Goal: Find specific page/section: Find specific page/section

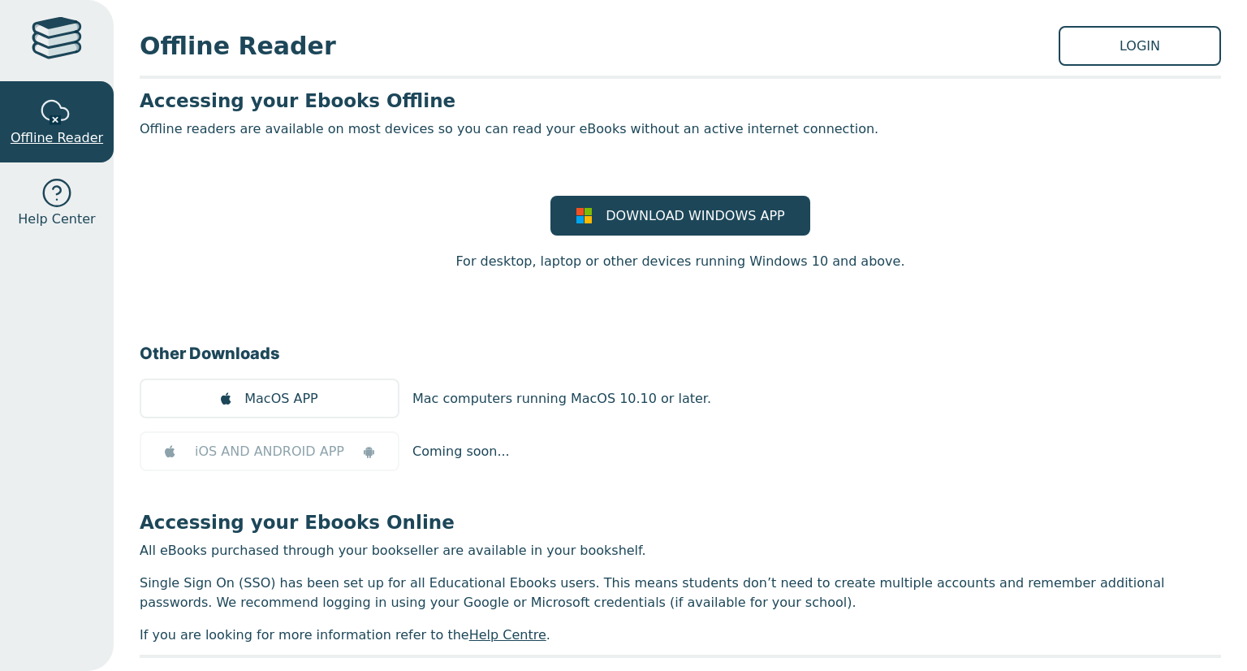
click at [87, 134] on span "Offline Reader" at bounding box center [57, 137] width 93 height 19
click at [1107, 54] on link "LOGIN" at bounding box center [1140, 46] width 162 height 40
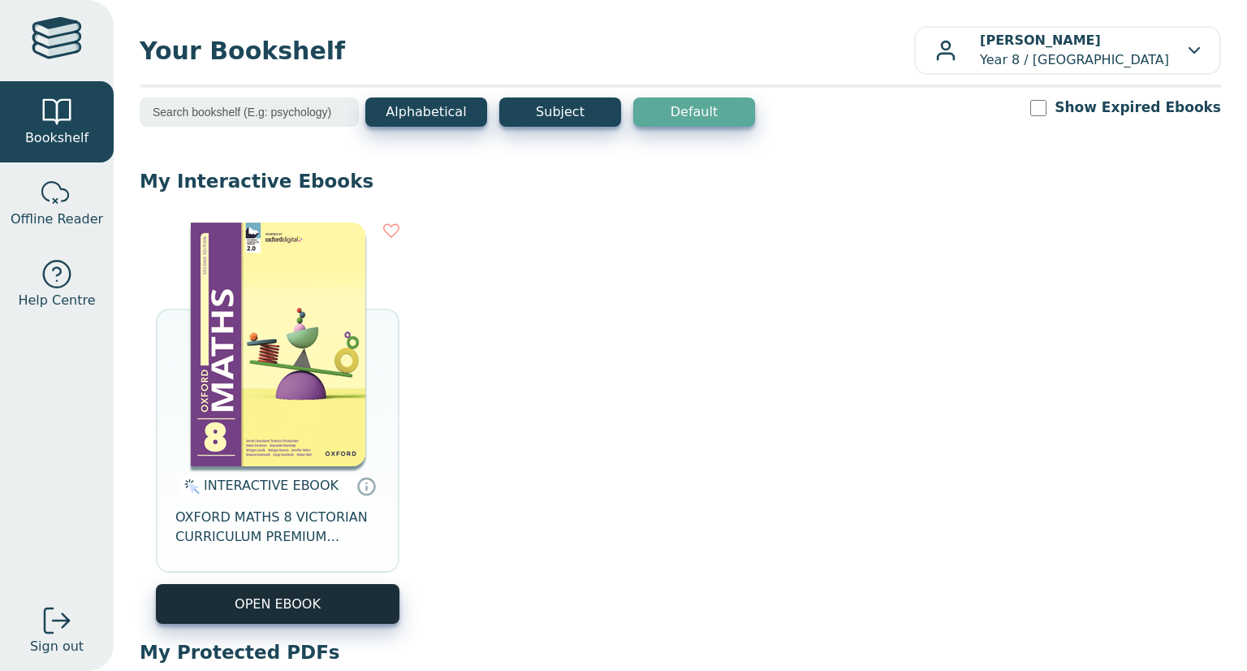
click at [315, 615] on button "OPEN EBOOK" at bounding box center [278, 604] width 244 height 40
